Goal: Task Accomplishment & Management: Manage account settings

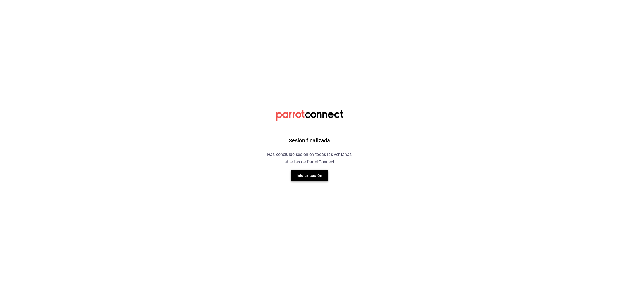
click at [306, 171] on button "Iniciar sesión" at bounding box center [309, 175] width 37 height 11
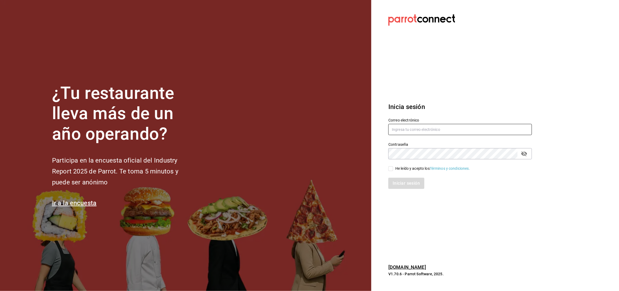
click at [414, 124] on input "text" at bounding box center [460, 129] width 144 height 11
type input "anyulope@outlook.com"
click at [522, 153] on icon "passwordField" at bounding box center [524, 154] width 6 height 5
click at [389, 169] on input "He leído y acepto los Términos y condiciones." at bounding box center [390, 169] width 5 height 5
checkbox input "true"
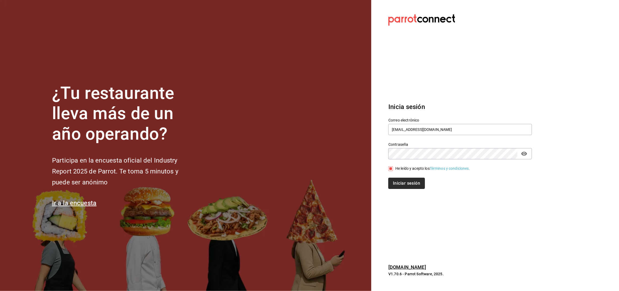
click at [390, 183] on button "Iniciar sesión" at bounding box center [406, 183] width 36 height 11
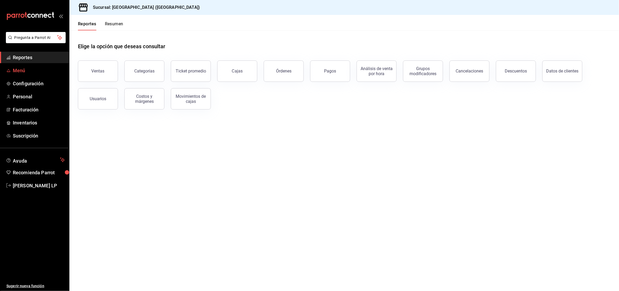
click at [21, 68] on span "Menú" at bounding box center [39, 70] width 52 height 7
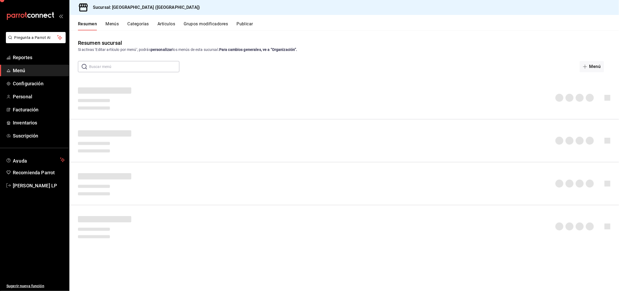
click at [171, 23] on button "Artículos" at bounding box center [166, 25] width 18 height 9
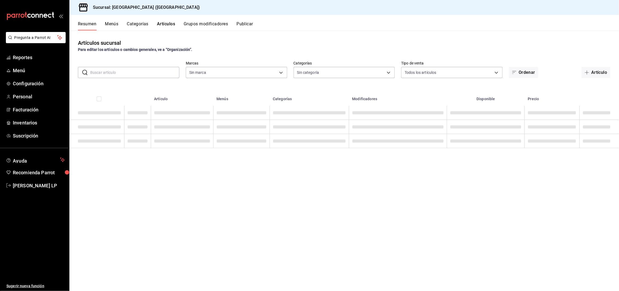
click at [160, 70] on input "text" at bounding box center [134, 72] width 89 height 11
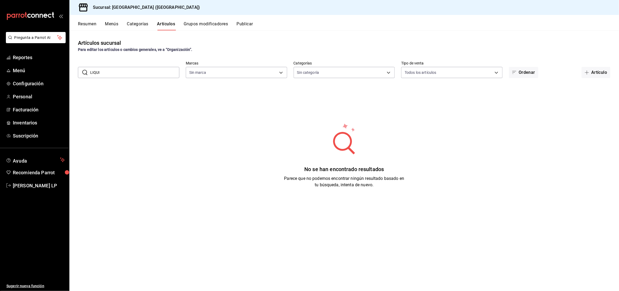
drag, startPoint x: 132, startPoint y: 69, endPoint x: 124, endPoint y: 73, distance: 9.0
click at [124, 73] on input "LIQUI" at bounding box center [134, 72] width 89 height 11
type input "L"
type input "c5b0ed81-af66-4c2d-afb4-f59aa1ecca2b"
type input "reserva"
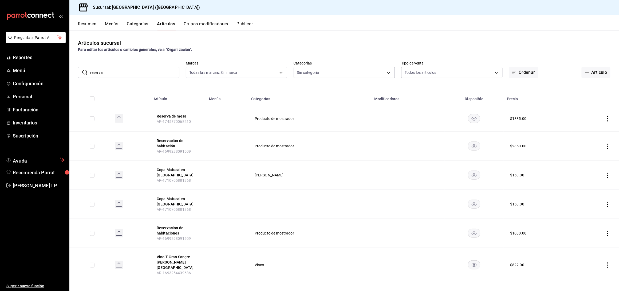
click at [609, 146] on icon "actions" at bounding box center [607, 146] width 5 height 5
click at [594, 155] on li "Editar" at bounding box center [587, 158] width 32 height 11
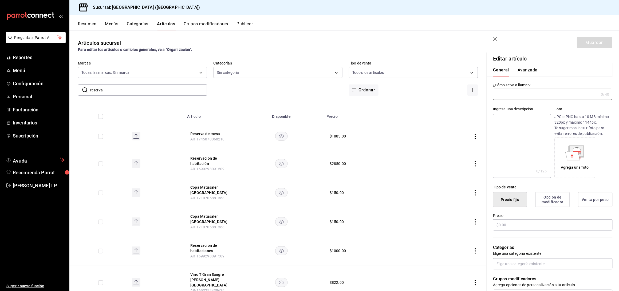
type input "Reservación de habitación"
type input "AR-1699298091509"
type input "$2850.00"
radio input "false"
radio input "true"
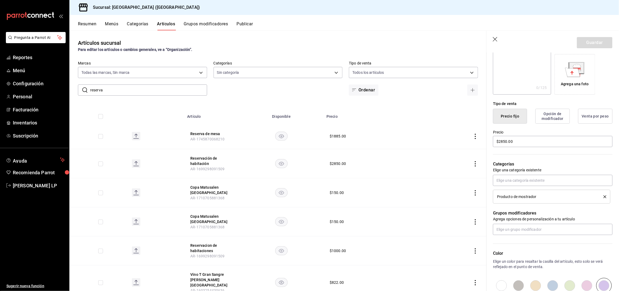
scroll to position [106, 0]
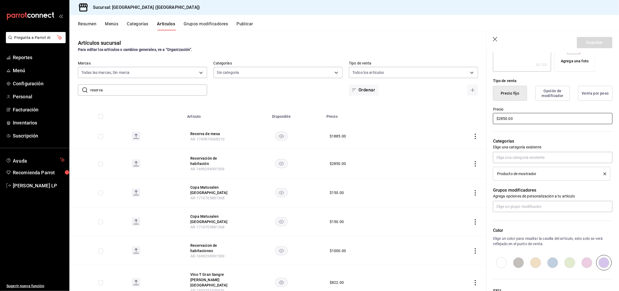
click at [507, 118] on input "$2850.00" at bounding box center [553, 118] width 120 height 11
type input "$2.00"
type input "$840.00"
click at [591, 39] on button "Guardar" at bounding box center [594, 42] width 35 height 11
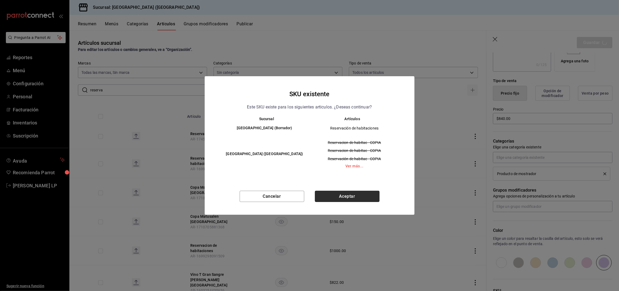
click at [336, 199] on button "Aceptar" at bounding box center [347, 196] width 65 height 11
